Goal: Information Seeking & Learning: Find contact information

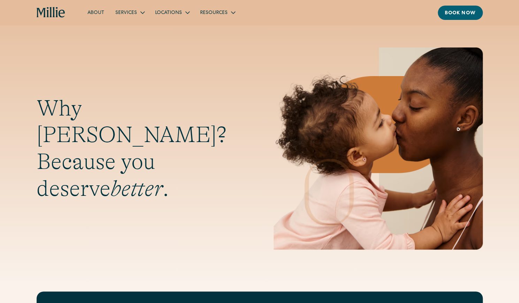
click at [98, 12] on link "About" at bounding box center [96, 13] width 28 height 12
click at [94, 12] on link "About" at bounding box center [96, 13] width 28 height 12
click at [60, 14] on icon "home" at bounding box center [62, 14] width 6 height 8
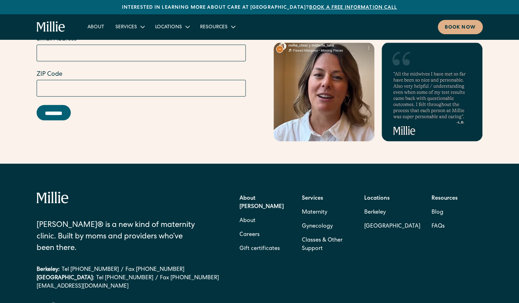
scroll to position [2767, 0]
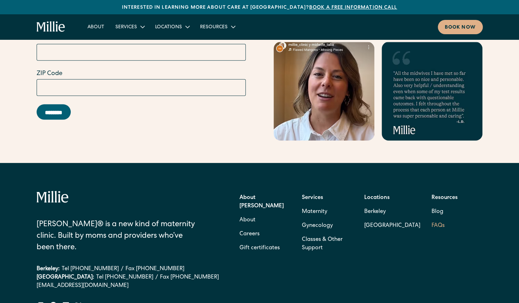
click at [434, 219] on link "FAQs" at bounding box center [438, 226] width 13 height 14
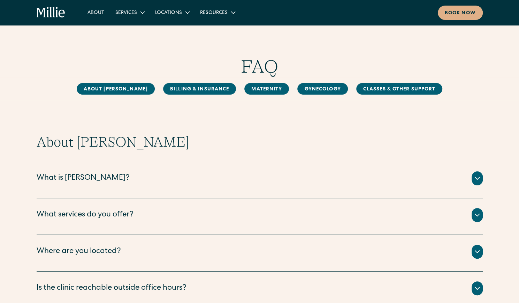
click at [409, 178] on div "What is Millie?" at bounding box center [260, 178] width 447 height 14
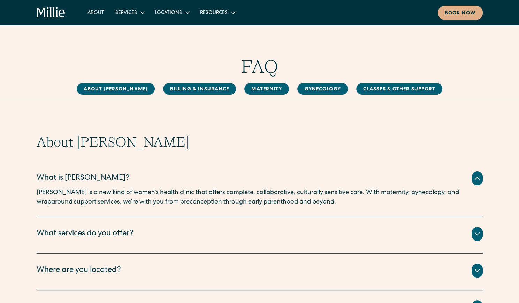
click at [409, 178] on div "What is Millie?" at bounding box center [260, 178] width 447 height 14
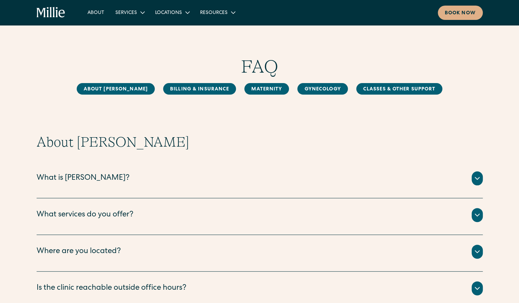
click at [405, 217] on div "What services do you offer?" at bounding box center [260, 215] width 447 height 14
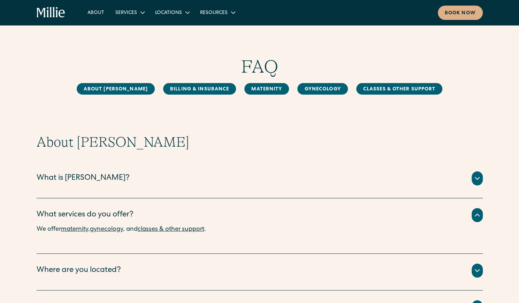
click at [405, 217] on div "What services do you offer?" at bounding box center [260, 215] width 447 height 14
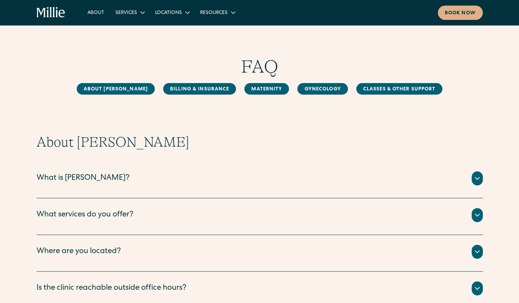
click at [380, 256] on div "Where are you located?" at bounding box center [260, 252] width 447 height 14
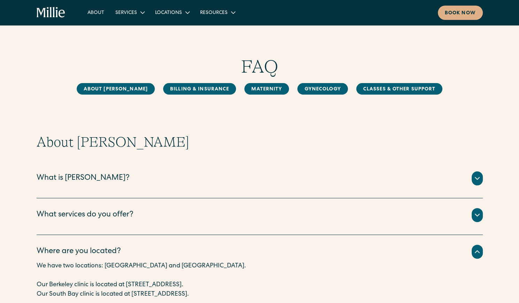
click at [380, 256] on div "Where are you located?" at bounding box center [260, 252] width 447 height 14
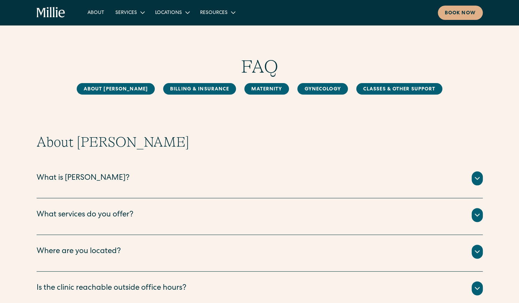
click at [380, 256] on div "Where are you located?" at bounding box center [260, 252] width 447 height 14
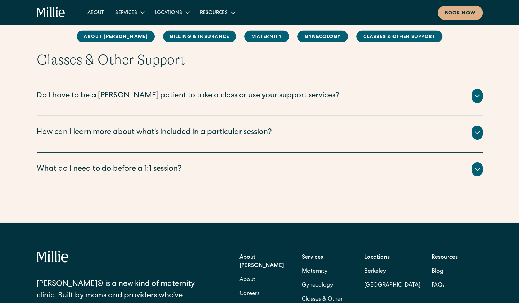
scroll to position [1420, 0]
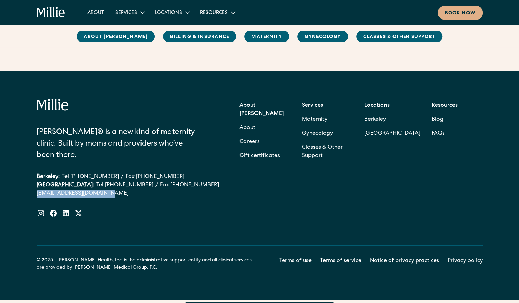
drag, startPoint x: 32, startPoint y: 178, endPoint x: 109, endPoint y: 180, distance: 76.8
click at [109, 180] on div "Millie® is a new kind of maternity clinic. Built by moms and providers who’ve b…" at bounding box center [259, 185] width 519 height 228
copy link "[EMAIL_ADDRESS][DOMAIN_NAME]"
